Goal: Check status

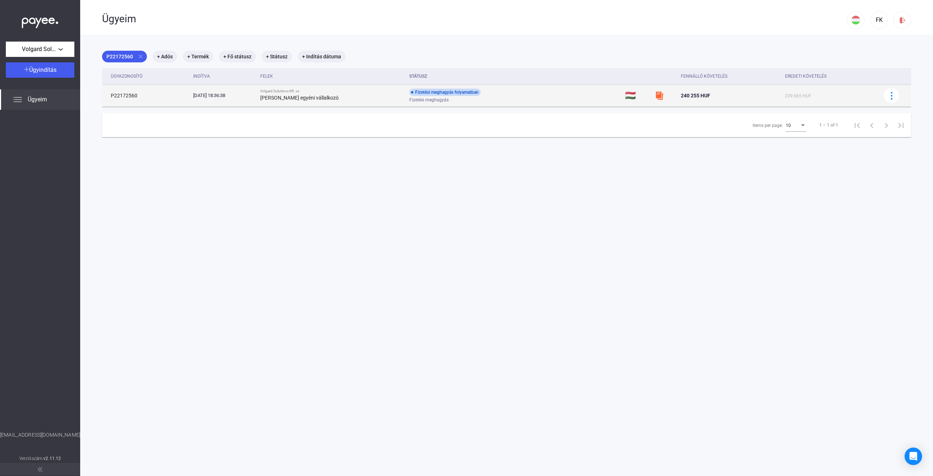
click at [360, 103] on td "Volgard Solutions Kft. vs [PERSON_NAME] egyéni vállalkozó" at bounding box center [331, 96] width 149 height 22
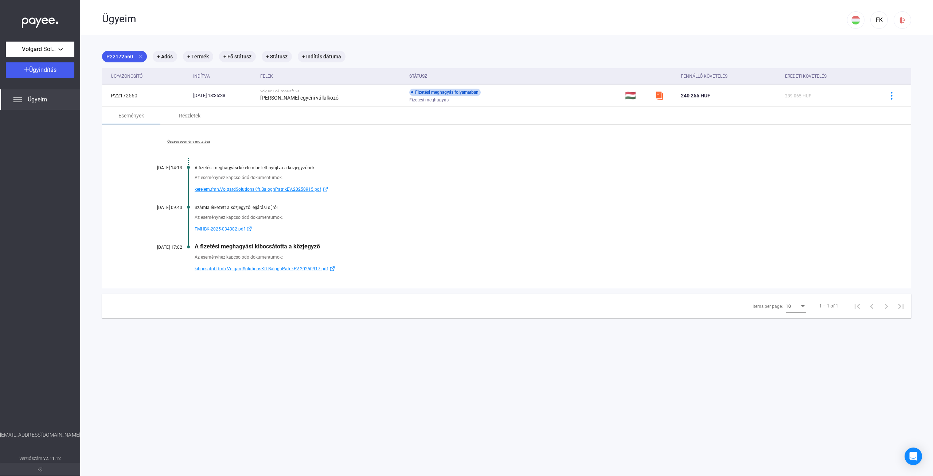
click at [296, 267] on span "kibocsatott.fmh.VolgardSolutionsKft.BaloghPatrikEV.20250917.pdf" at bounding box center [261, 268] width 133 height 9
click at [197, 113] on div "Részletek" at bounding box center [190, 115] width 22 height 9
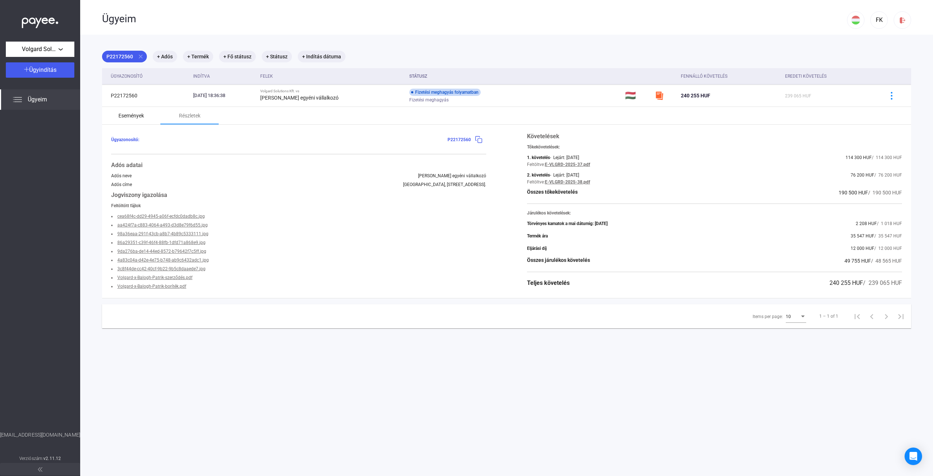
click at [125, 112] on div "Események" at bounding box center [131, 115] width 26 height 9
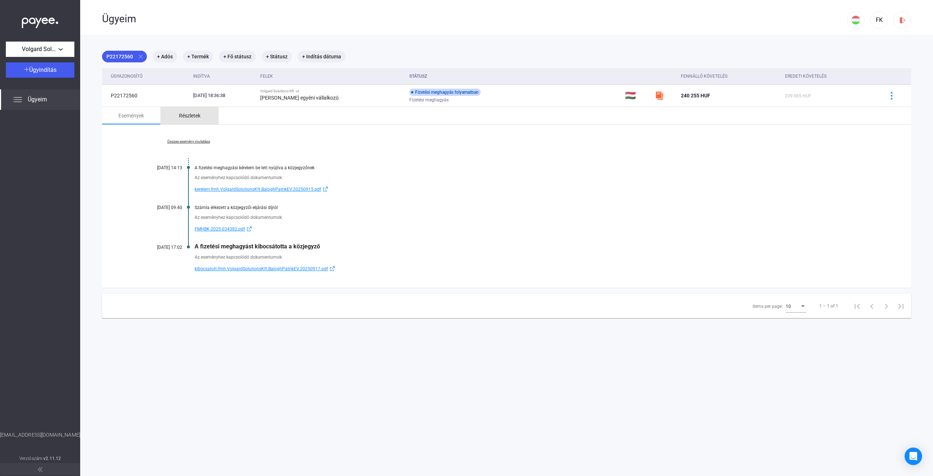
click at [198, 122] on div "Részletek" at bounding box center [189, 116] width 58 height 18
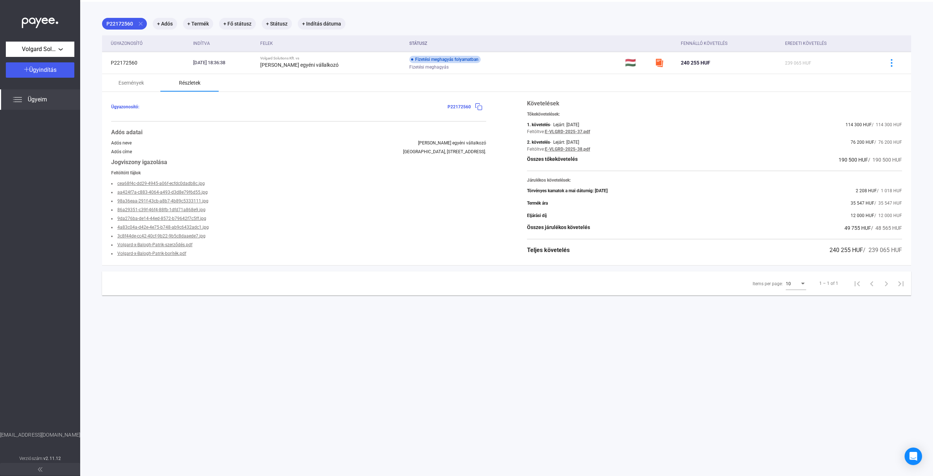
scroll to position [35, 0]
click at [128, 79] on div "Események" at bounding box center [131, 81] width 26 height 9
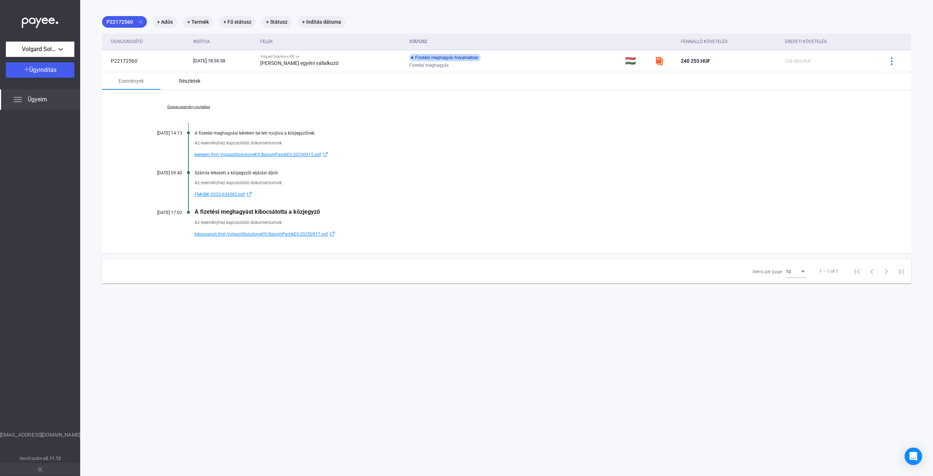
click at [189, 78] on div "Részletek" at bounding box center [190, 81] width 22 height 9
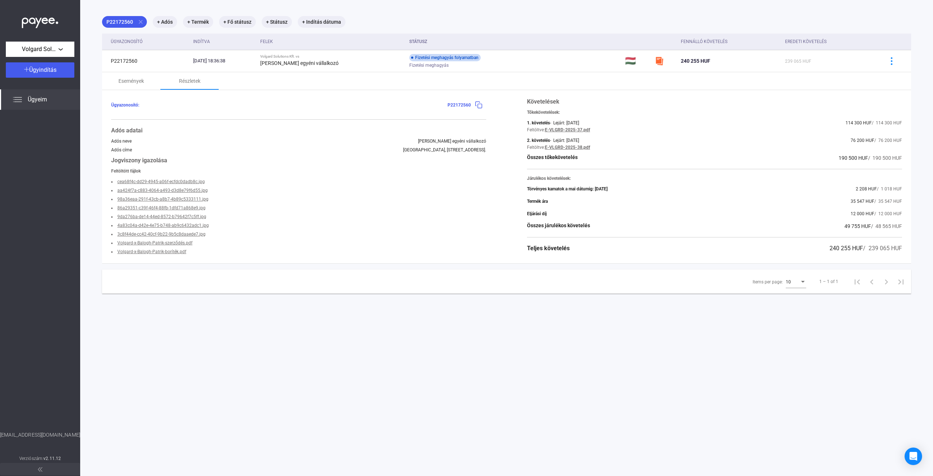
click at [480, 103] on div at bounding box center [478, 105] width 11 height 8
